Goal: Task Accomplishment & Management: Complete application form

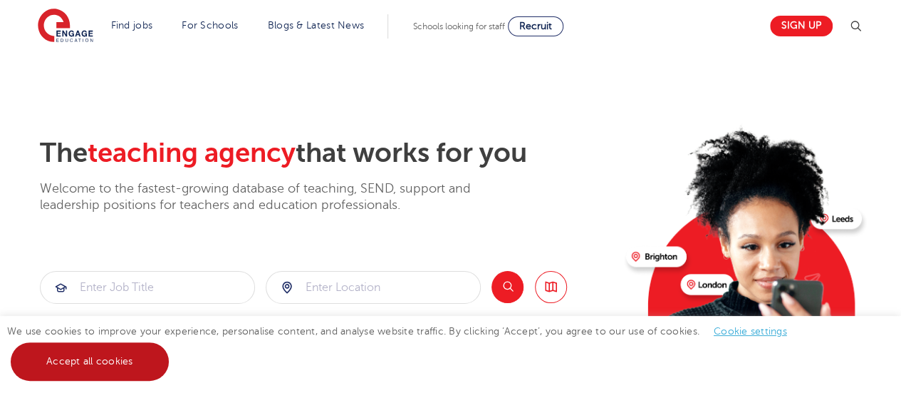
click at [137, 366] on link "Accept all cookies" at bounding box center [90, 361] width 158 height 38
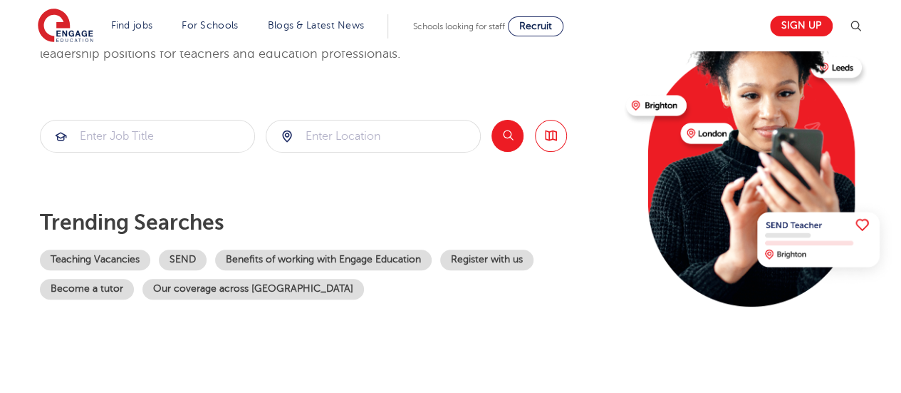
scroll to position [152, 0]
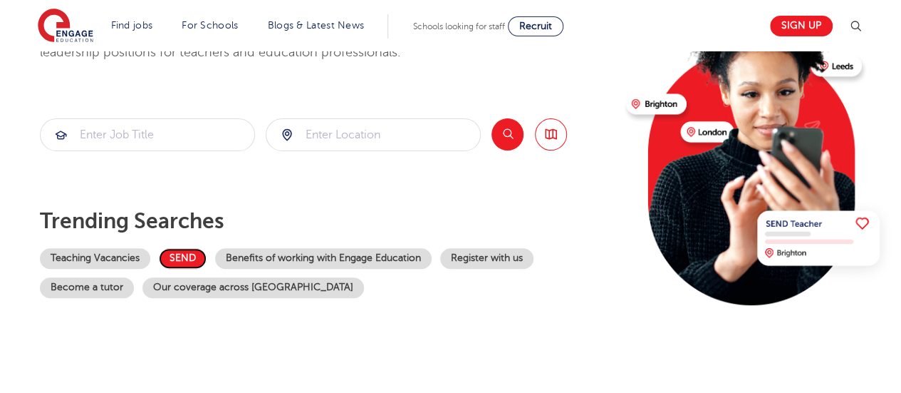
click at [181, 255] on link "SEND" at bounding box center [183, 258] width 48 height 21
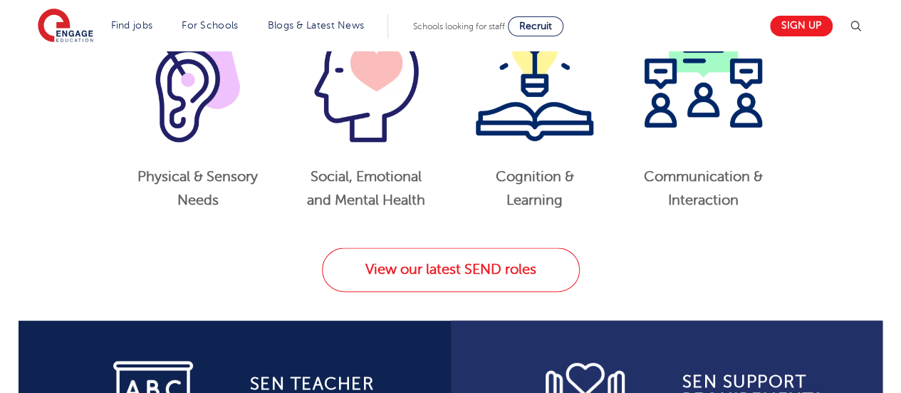
scroll to position [777, 0]
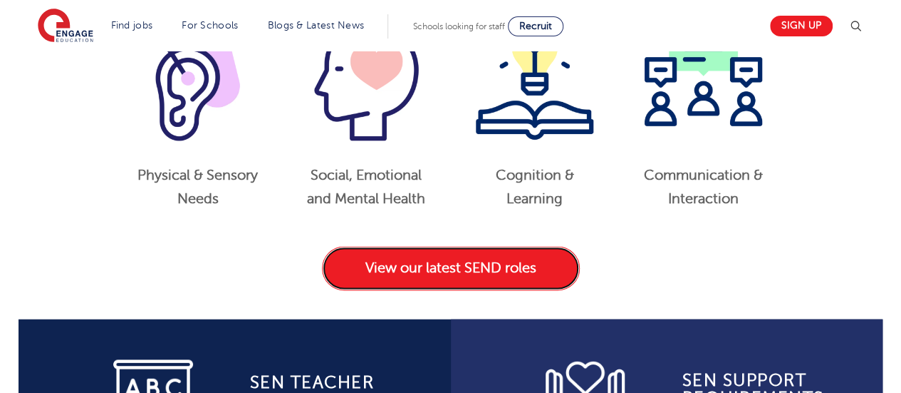
click at [438, 263] on link "View our latest SEND roles" at bounding box center [451, 268] width 258 height 44
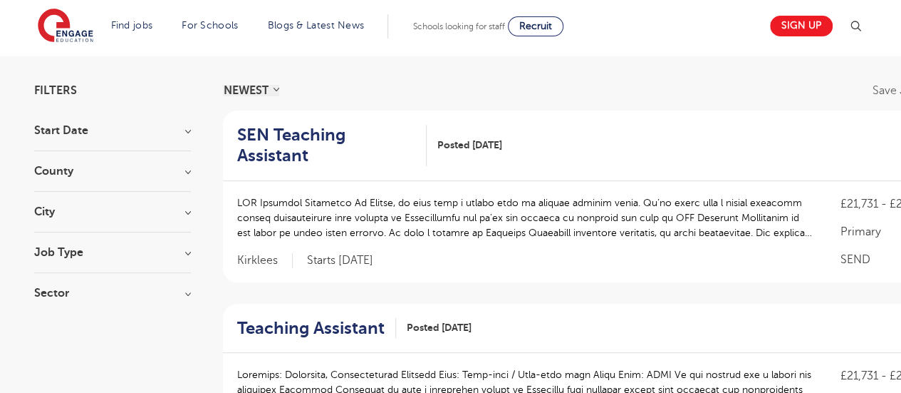
scroll to position [90, 0]
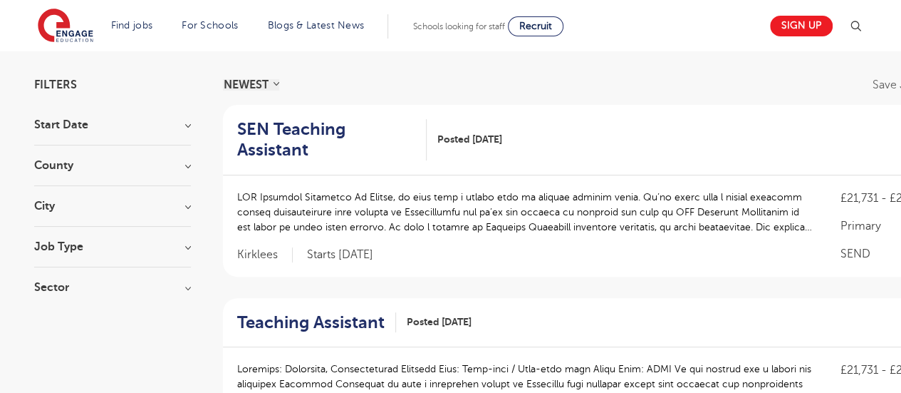
click at [118, 203] on h3 "City" at bounding box center [112, 205] width 157 height 11
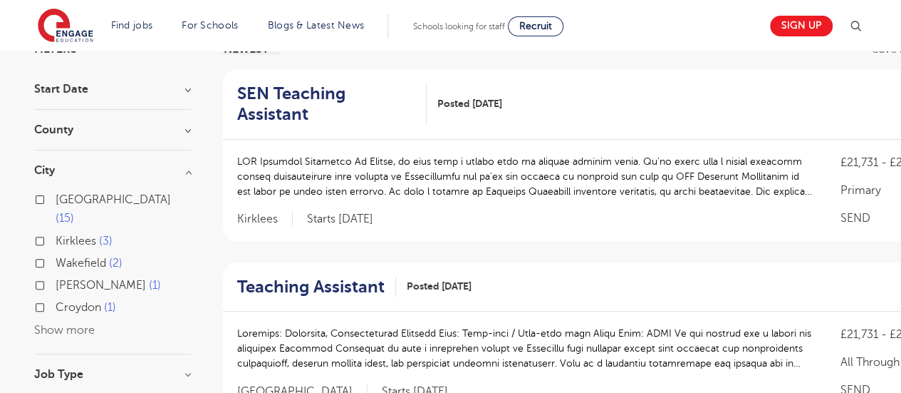
scroll to position [127, 0]
click at [47, 323] on button "Show more" at bounding box center [64, 329] width 61 height 13
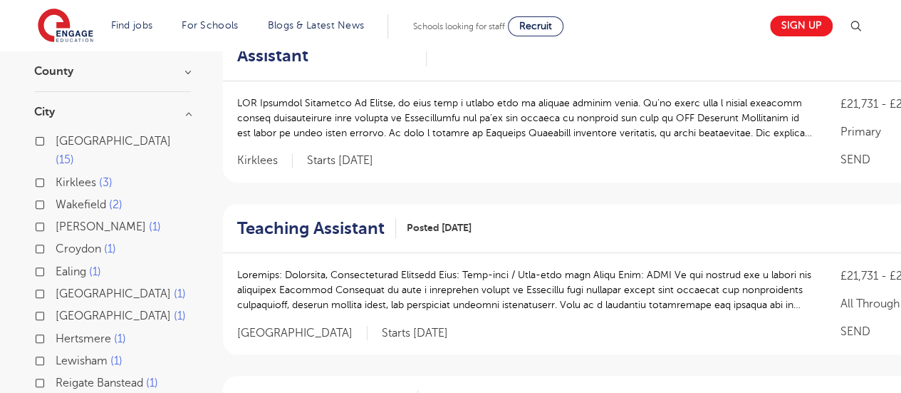
scroll to position [187, 0]
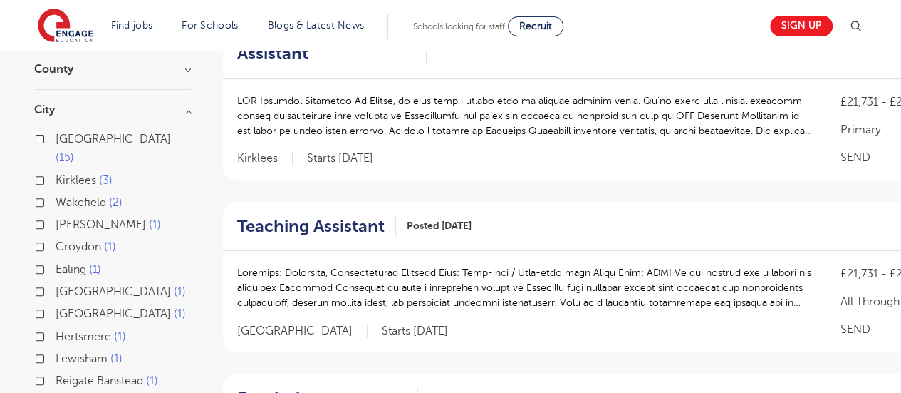
click at [56, 260] on label "Ealing 1" at bounding box center [79, 269] width 46 height 19
click at [56, 263] on input "Ealing 1" at bounding box center [60, 267] width 9 height 9
checkbox input "true"
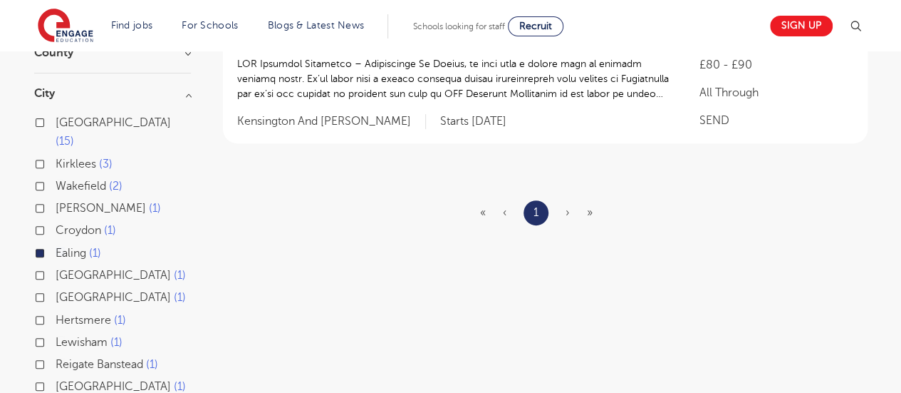
scroll to position [142, 0]
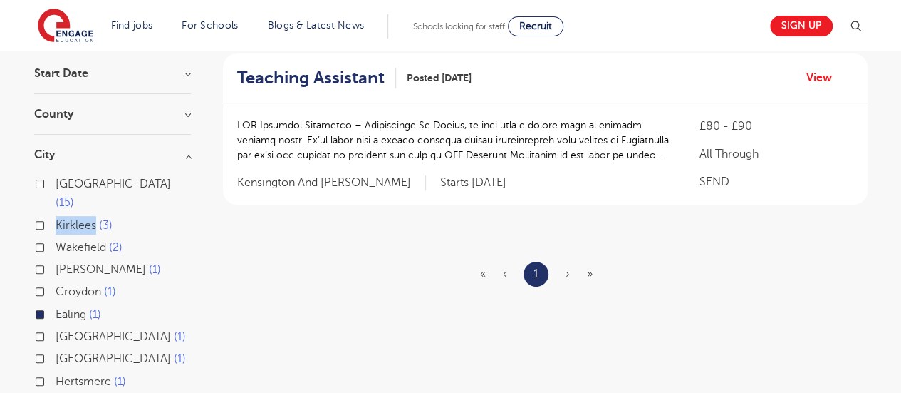
drag, startPoint x: 93, startPoint y: 203, endPoint x: 48, endPoint y: 203, distance: 44.2
click at [48, 216] on div "Kirklees 3" at bounding box center [112, 227] width 157 height 22
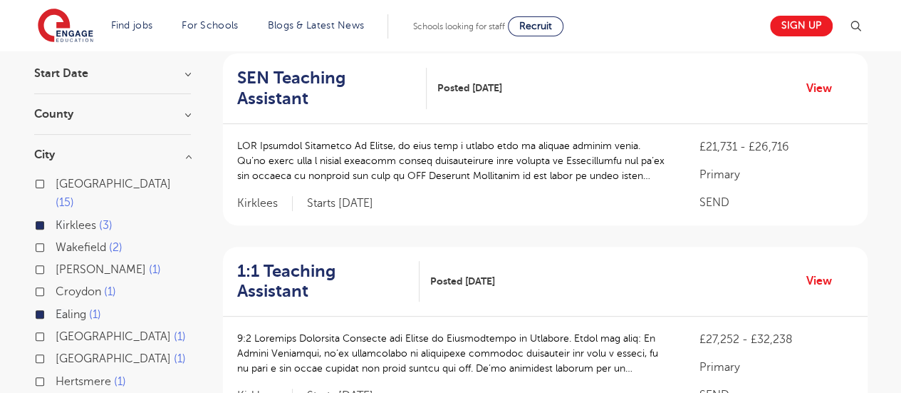
click at [56, 216] on label "Kirklees 3" at bounding box center [84, 225] width 57 height 19
click at [56, 219] on input "Kirklees 3" at bounding box center [60, 223] width 9 height 9
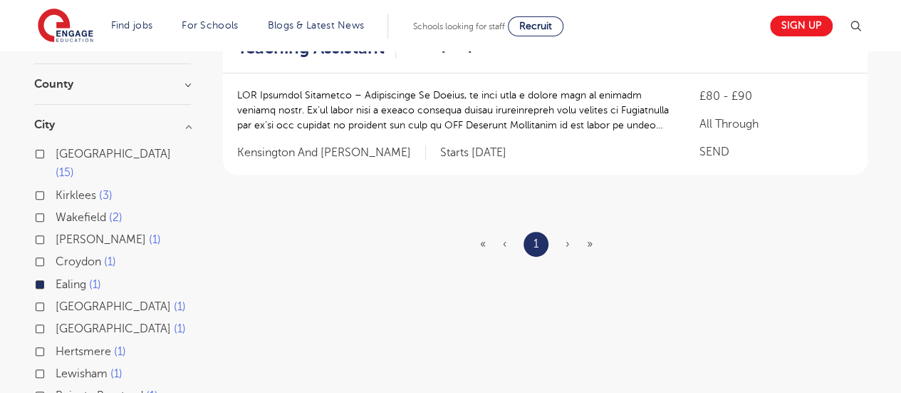
scroll to position [181, 0]
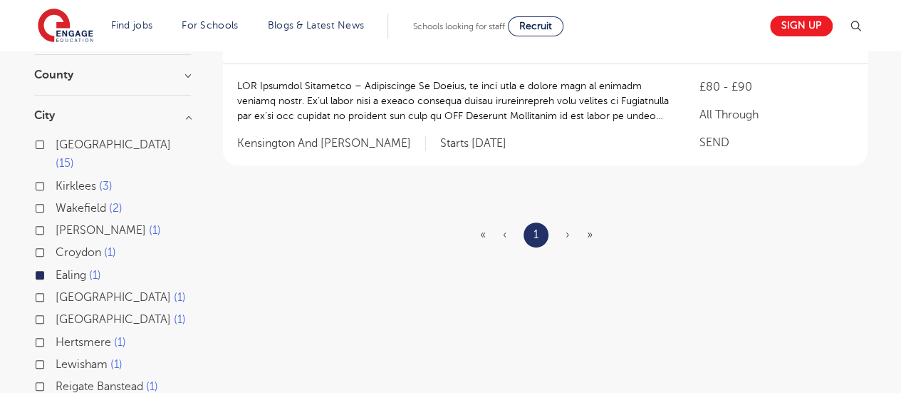
click at [43, 177] on div "Kirklees 3" at bounding box center [112, 188] width 157 height 22
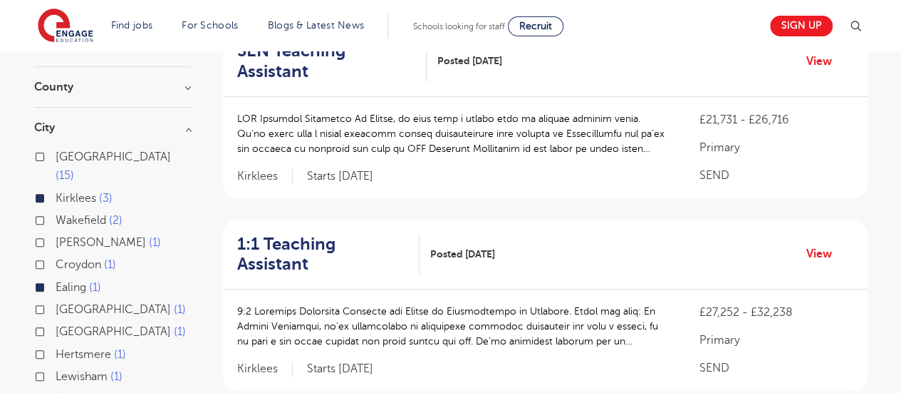
scroll to position [168, 0]
drag, startPoint x: 441, startPoint y: 269, endPoint x: 512, endPoint y: 269, distance: 70.5
click at [512, 304] on p at bounding box center [454, 326] width 434 height 45
copy p "Heckmondwike"
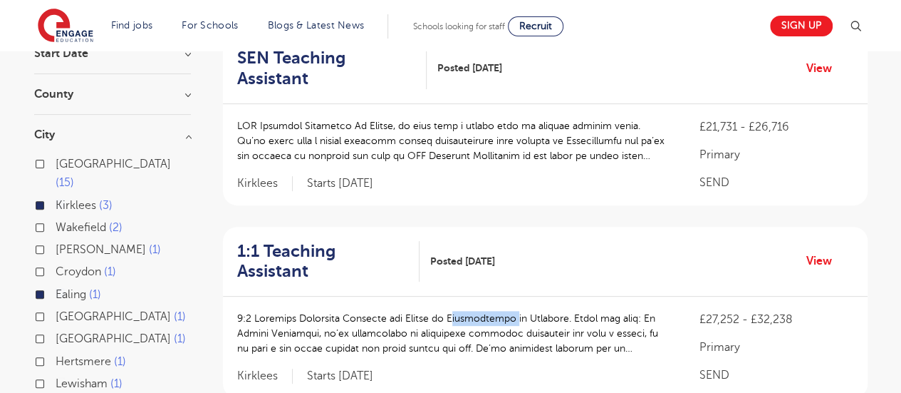
scroll to position [161, 0]
click at [56, 197] on label "Kirklees 3" at bounding box center [84, 206] width 57 height 19
click at [56, 200] on input "Kirklees 3" at bounding box center [60, 204] width 9 height 9
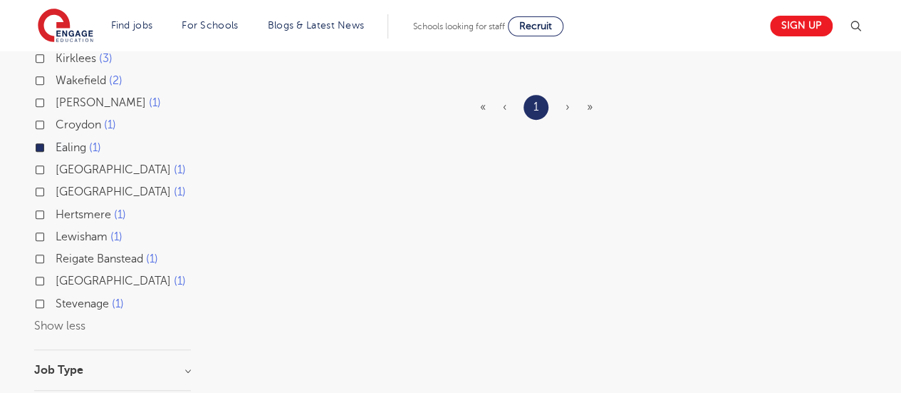
scroll to position [316, 0]
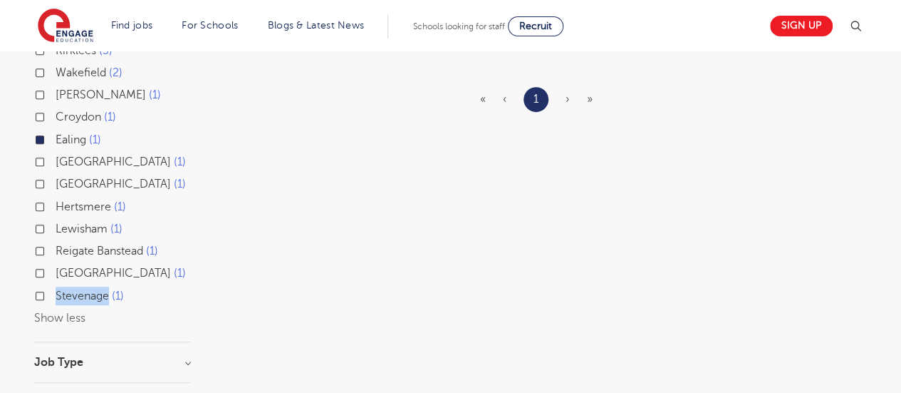
drag, startPoint x: 54, startPoint y: 276, endPoint x: 108, endPoint y: 274, distance: 53.5
click at [108, 286] on div "Stevenage 1" at bounding box center [112, 297] width 157 height 22
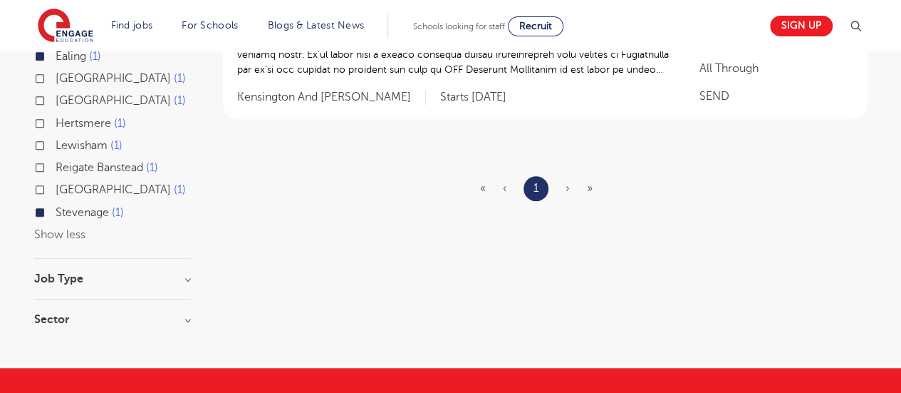
scroll to position [400, 0]
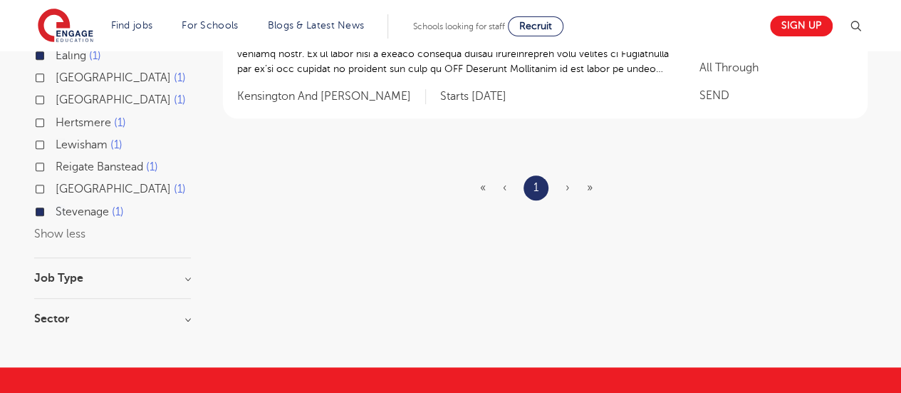
click at [45, 202] on div "Stevenage 1" at bounding box center [112, 213] width 157 height 22
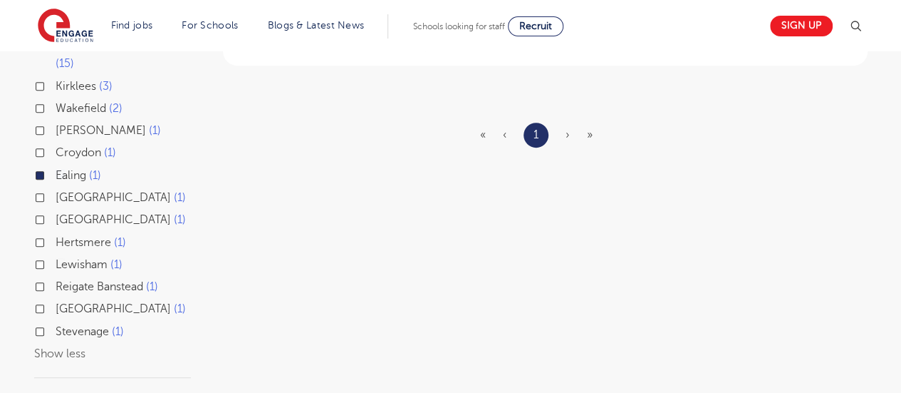
scroll to position [261, 0]
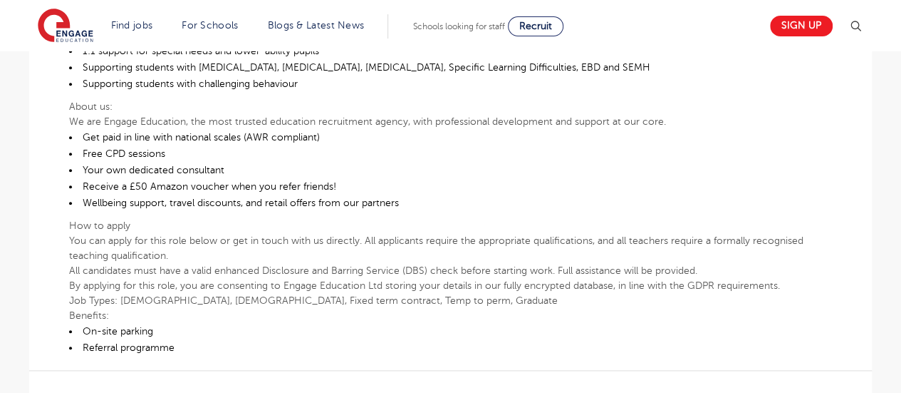
scroll to position [642, 0]
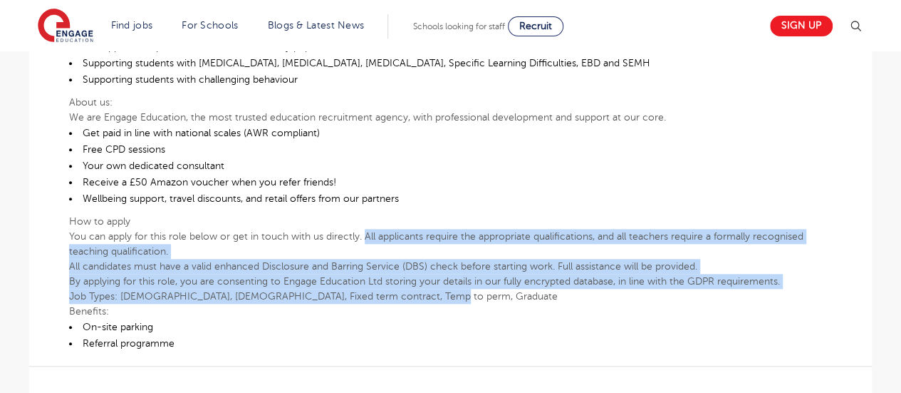
drag, startPoint x: 365, startPoint y: 222, endPoint x: 527, endPoint y: 286, distance: 174.7
click at [527, 286] on div "SEN Teaching Assistant – Hammersmith At [GEOGRAPHIC_DATA], we know that a schoo…" at bounding box center [450, 60] width 763 height 582
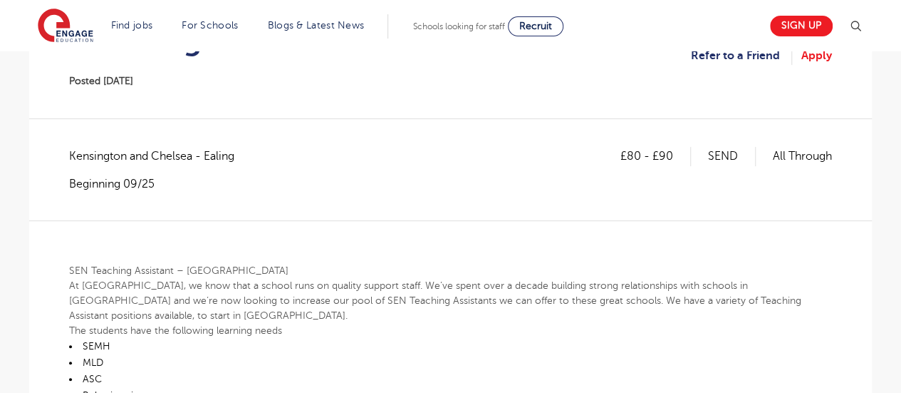
scroll to position [0, 0]
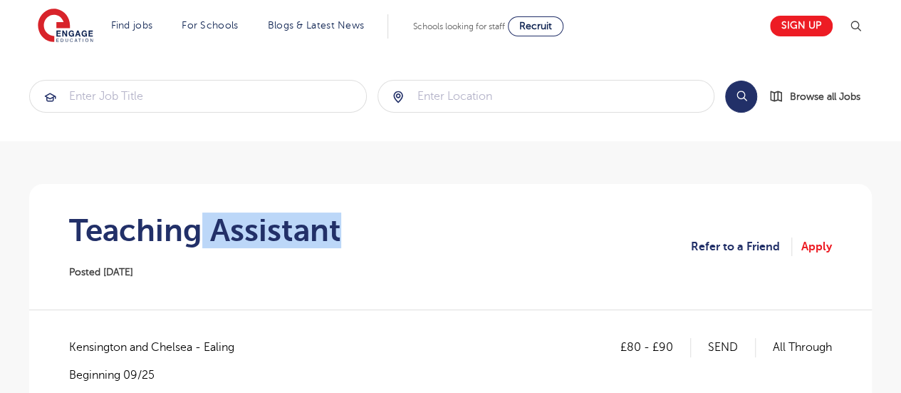
drag, startPoint x: 198, startPoint y: 234, endPoint x: 371, endPoint y: 233, distance: 173.2
click at [371, 233] on section "Teaching Assistant Posted [DATE] Refer to a Friend Apply" at bounding box center [451, 246] width 820 height 125
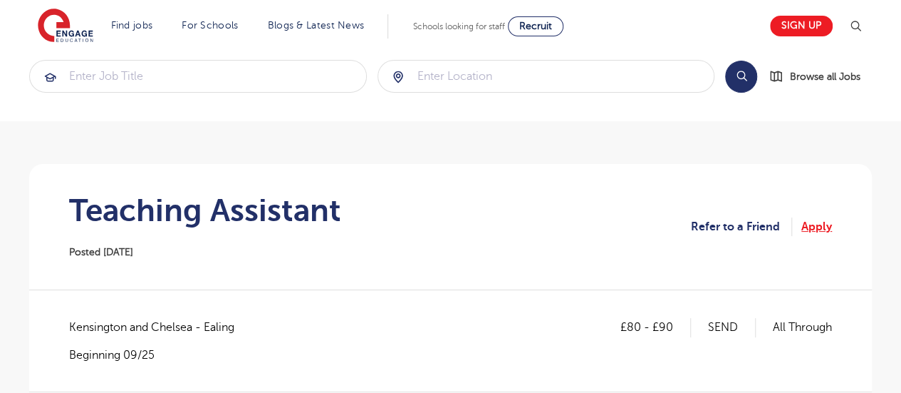
scroll to position [176, 0]
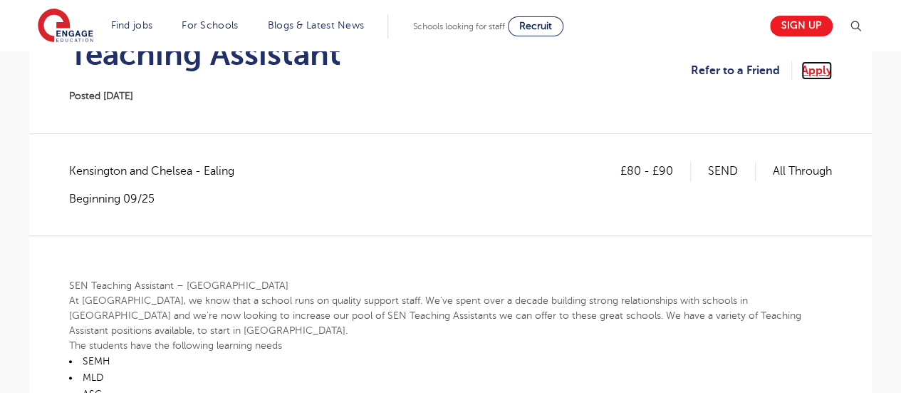
click at [820, 69] on link "Apply" at bounding box center [817, 70] width 31 height 19
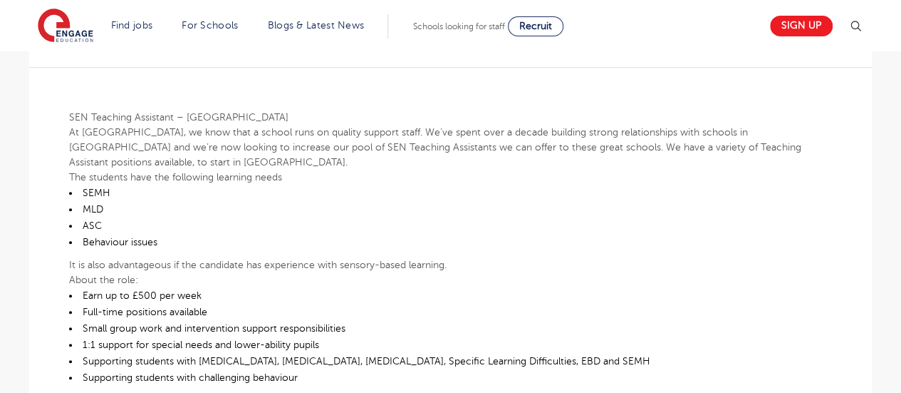
scroll to position [346, 0]
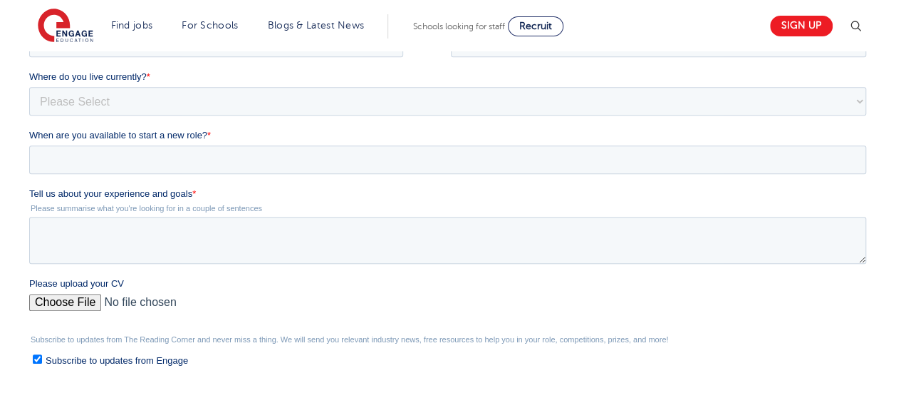
scroll to position [336, 0]
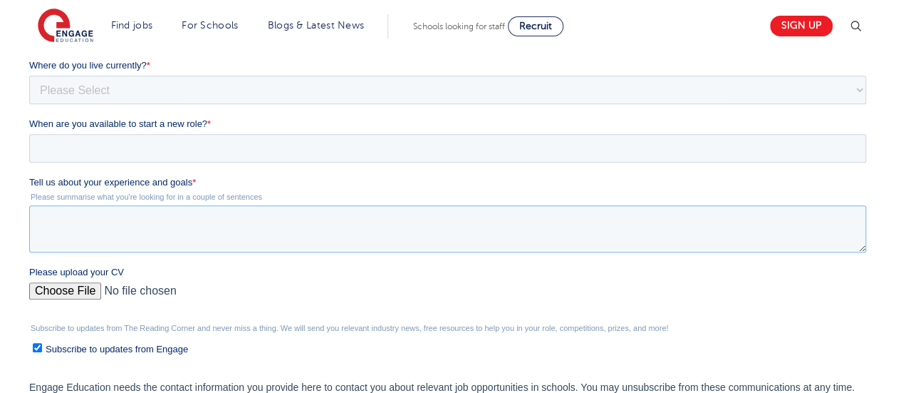
click at [145, 230] on textarea "Tell us about your experience and goals *" at bounding box center [447, 228] width 837 height 47
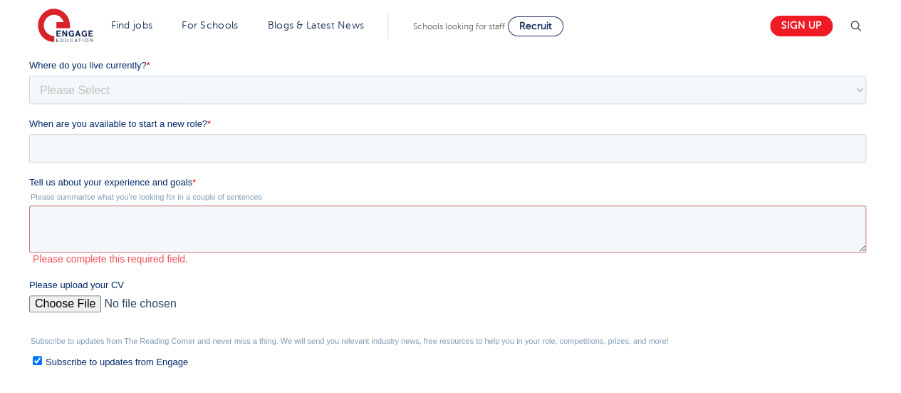
click at [175, 162] on fieldset "When are you available to start a new role? *" at bounding box center [450, 146] width 843 height 58
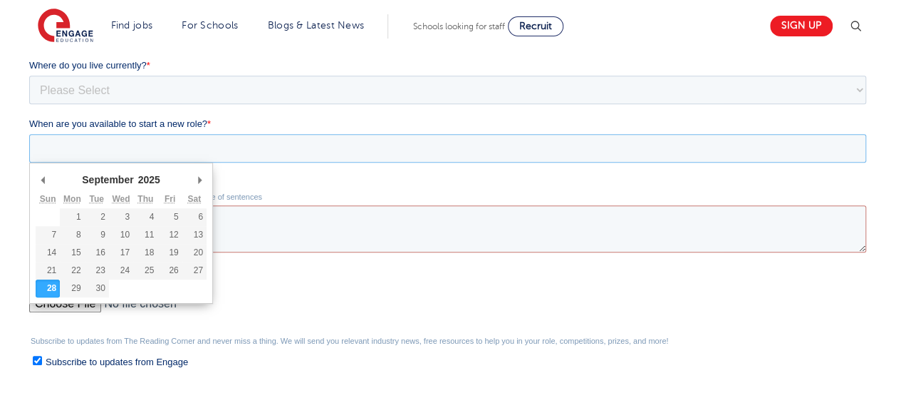
click at [202, 145] on input "When are you available to start a new role? *" at bounding box center [447, 148] width 837 height 29
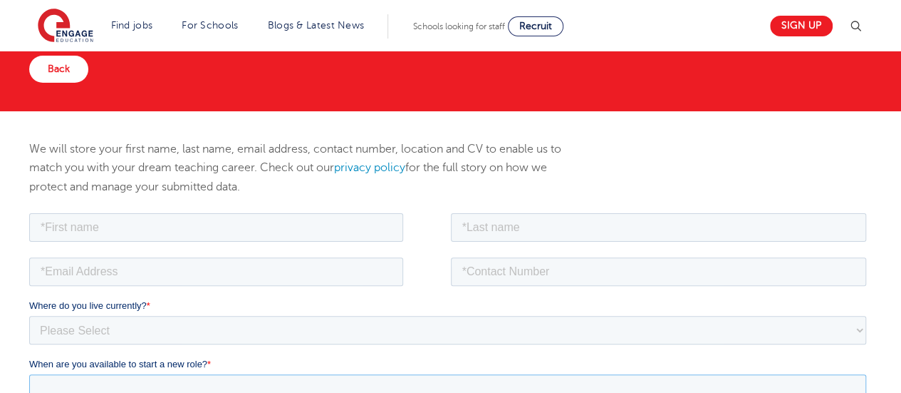
scroll to position [96, 0]
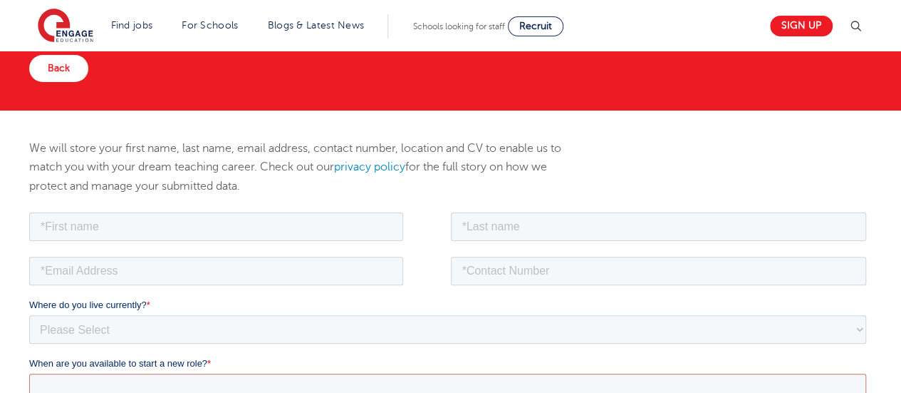
click at [433, 206] on div "We will store your first name, last name, email address, contact number, locati…" at bounding box center [307, 174] width 576 height 71
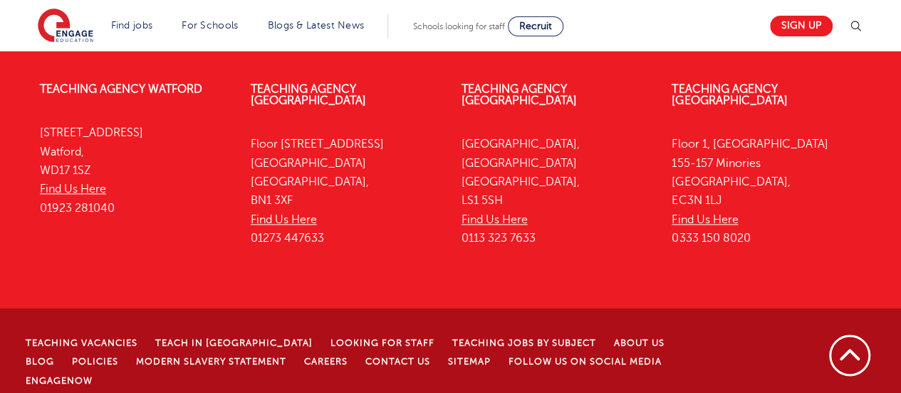
scroll to position [308, 0]
